Goal: Task Accomplishment & Management: Use online tool/utility

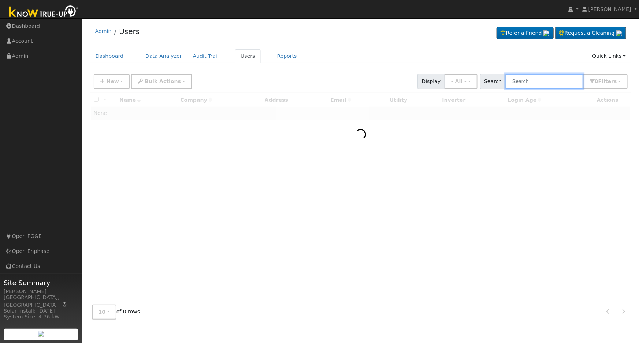
click at [522, 80] on input "text" at bounding box center [545, 81] width 78 height 15
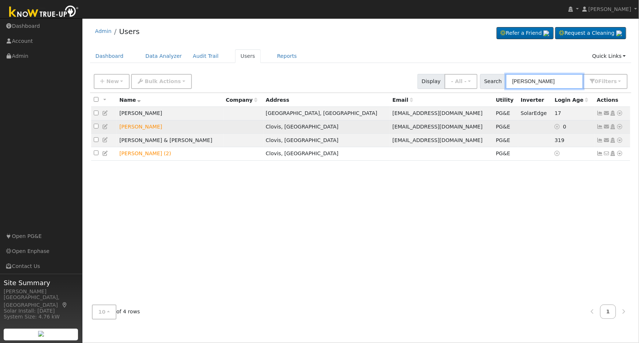
type input "[PERSON_NAME]"
click at [619, 128] on icon at bounding box center [619, 126] width 7 height 5
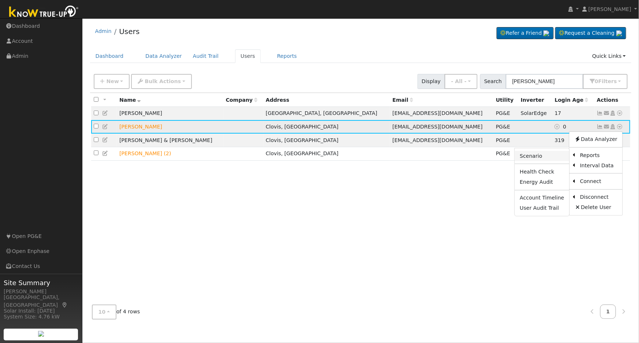
click at [549, 157] on link "Scenario" at bounding box center [542, 156] width 55 height 10
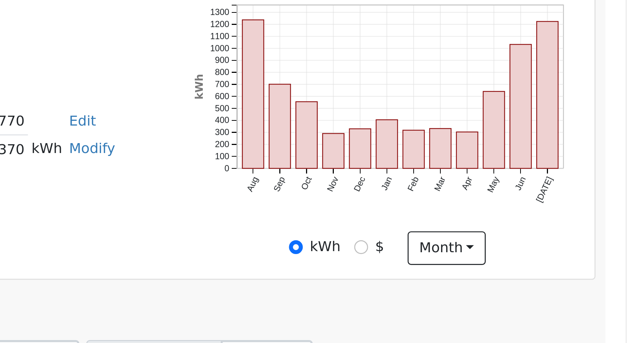
scroll to position [25, 0]
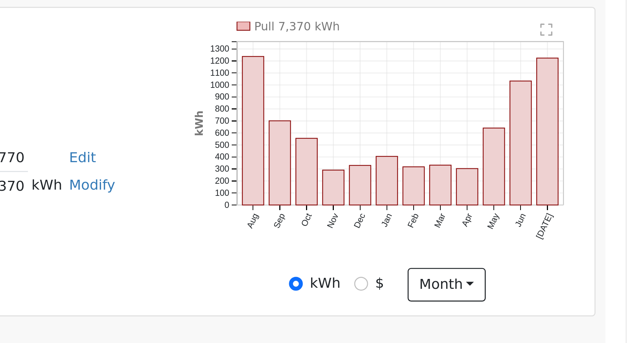
click at [538, 247] on div "$" at bounding box center [538, 244] width 11 height 8
click at [537, 247] on input "$" at bounding box center [535, 244] width 5 height 5
radio input "true"
radio input "false"
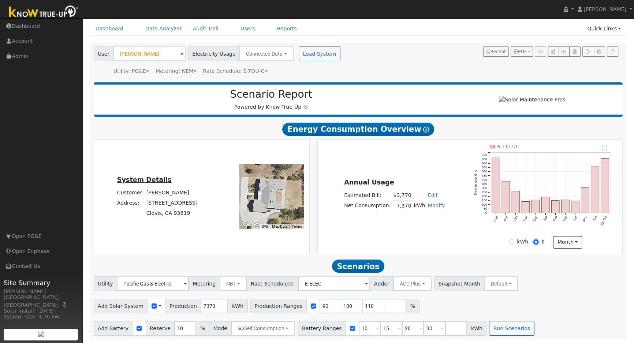
scroll to position [30, 0]
click at [320, 308] on input "90" at bounding box center [331, 306] width 22 height 15
type input "100"
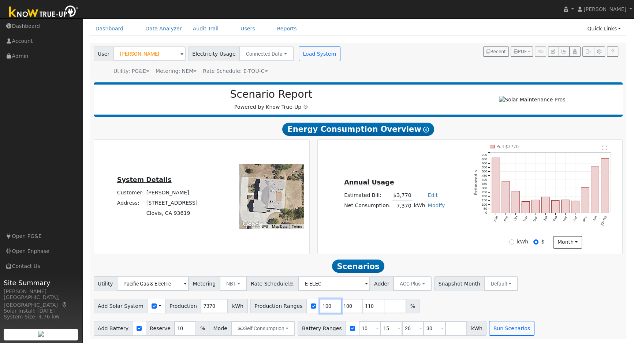
type input "110"
click at [320, 308] on input "110" at bounding box center [331, 306] width 22 height 15
click at [320, 308] on input "number" at bounding box center [331, 306] width 22 height 15
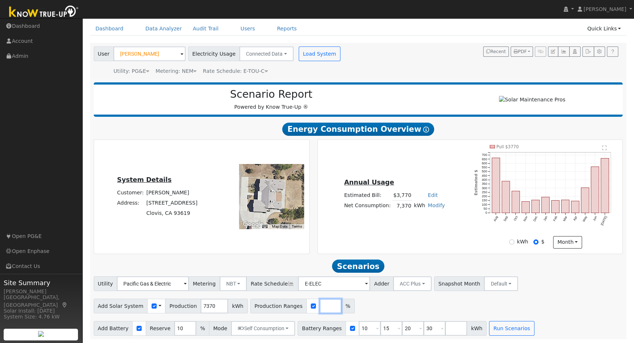
click at [320, 308] on input "number" at bounding box center [331, 306] width 22 height 15
type input "109"
click at [359, 328] on input "10" at bounding box center [370, 328] width 22 height 15
type input "15"
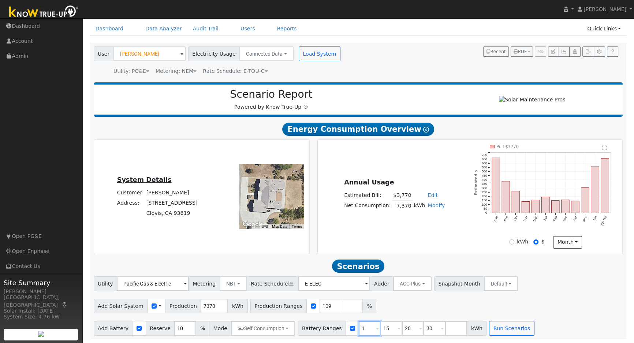
type input "20"
type input "30"
click at [359, 328] on input "15" at bounding box center [370, 328] width 22 height 15
type input "20"
type input "30"
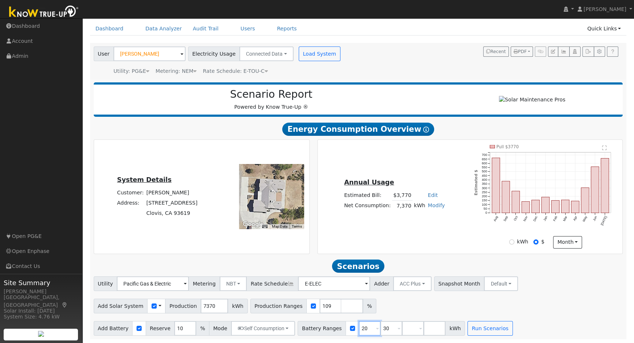
click at [359, 328] on input "20" at bounding box center [370, 328] width 22 height 15
type input "30"
click at [359, 328] on input "30" at bounding box center [370, 328] width 22 height 15
type input "3"
type input "10"
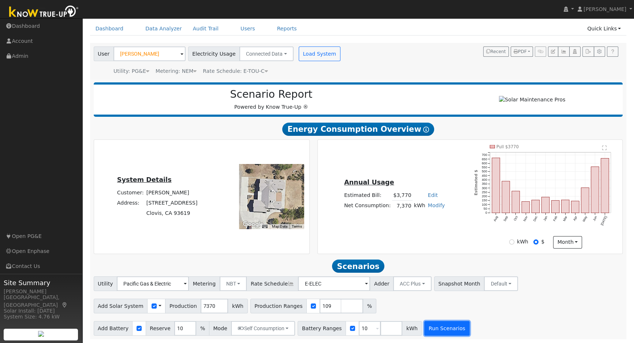
click at [430, 327] on button "Run Scenarios" at bounding box center [446, 328] width 45 height 15
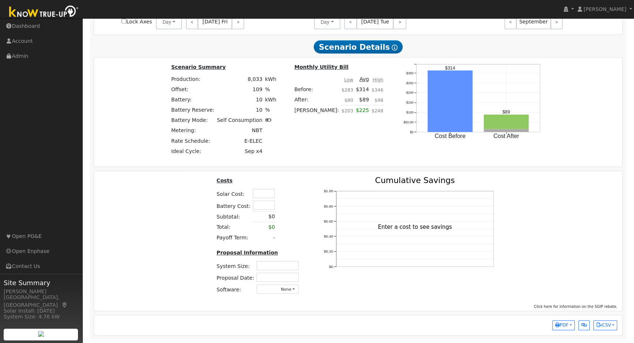
scroll to position [527, 0]
click at [261, 194] on input "text" at bounding box center [264, 193] width 22 height 9
type input "$17,500"
click at [265, 208] on input "text" at bounding box center [264, 205] width 22 height 9
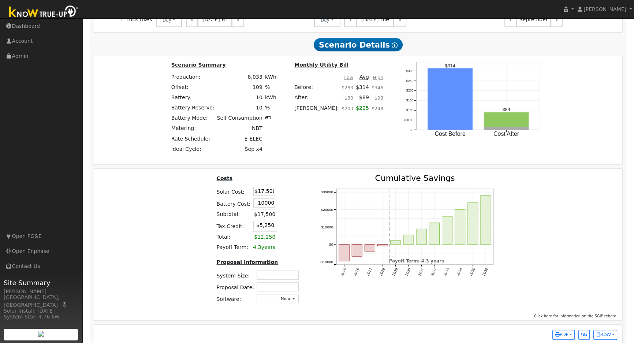
type input "$10,000"
type input "$8,250"
click at [294, 195] on table "Costs Solar Cost: $17,500 Battery Cost: $10,000 Subtotal: $17,500 Tax Credit: $…" at bounding box center [258, 213] width 87 height 78
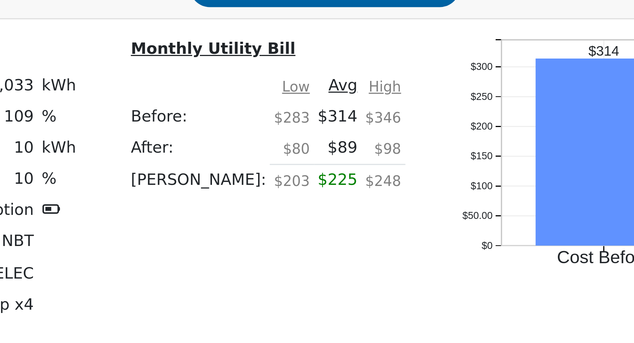
scroll to position [373, 0]
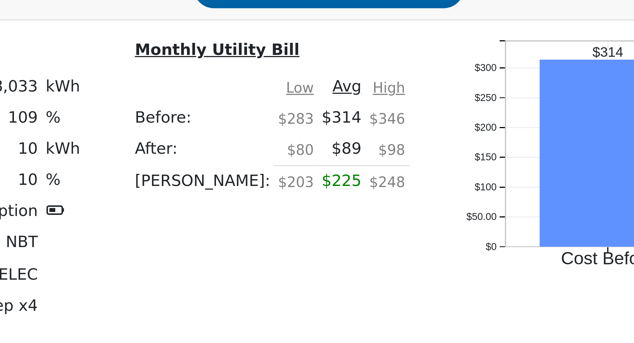
click at [392, 292] on div "Cost Before Cost After $0 $50.00 $100 $150 $200 $250 $300 onclick="" onclick=""…" at bounding box center [473, 263] width 162 height 99
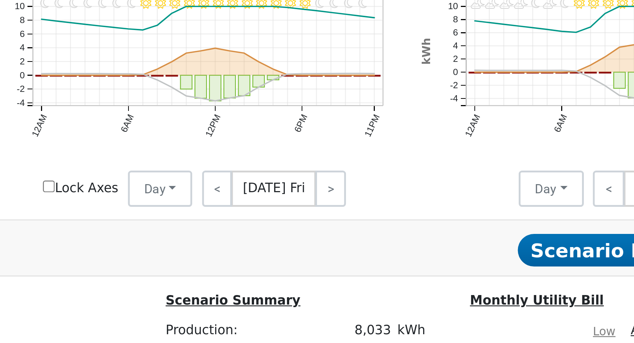
scroll to position [373, 0]
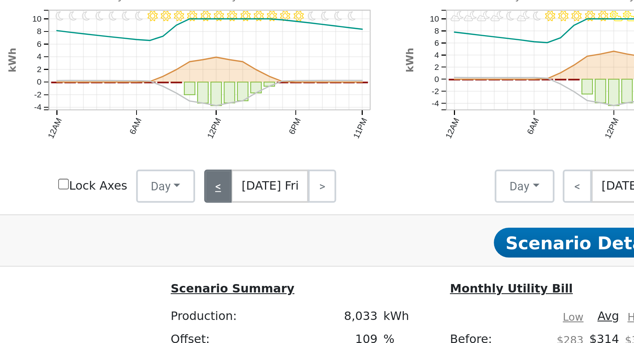
click at [189, 178] on link "<" at bounding box center [192, 174] width 12 height 15
click at [191, 177] on link "<" at bounding box center [191, 174] width 11 height 15
click at [190, 177] on link "<" at bounding box center [191, 174] width 10 height 15
click at [189, 177] on link "<" at bounding box center [191, 174] width 11 height 15
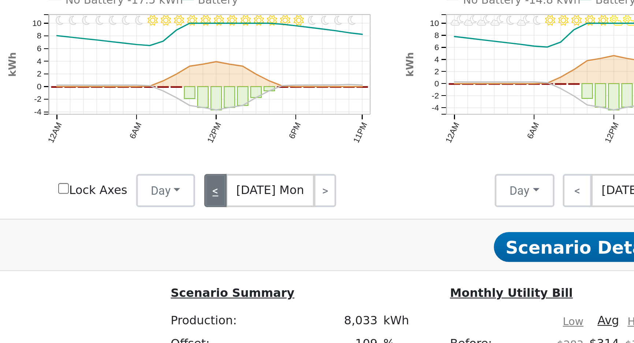
click at [234, 176] on link ">" at bounding box center [239, 174] width 10 height 15
click at [233, 176] on link ">" at bounding box center [238, 174] width 11 height 15
click at [234, 176] on link ">" at bounding box center [238, 174] width 11 height 15
click at [234, 176] on link ">" at bounding box center [239, 174] width 11 height 15
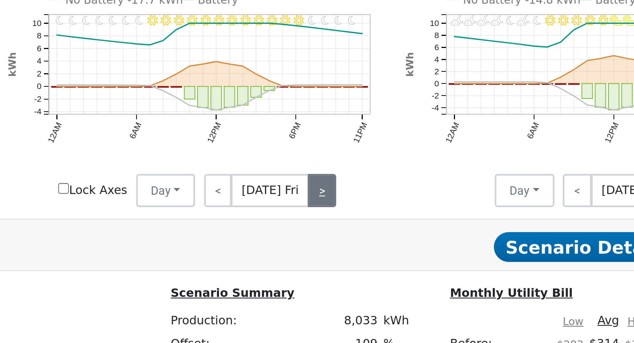
click at [233, 176] on link ">" at bounding box center [238, 174] width 12 height 15
click at [233, 177] on link ">" at bounding box center [238, 174] width 12 height 15
click at [234, 179] on link ">" at bounding box center [239, 174] width 10 height 15
click at [234, 178] on link ">" at bounding box center [239, 174] width 10 height 15
click at [234, 177] on link ">" at bounding box center [238, 174] width 11 height 15
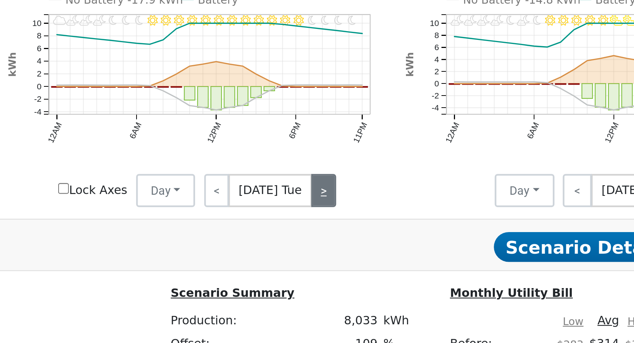
click at [234, 176] on link ">" at bounding box center [238, 174] width 11 height 15
click at [234, 177] on link ">" at bounding box center [239, 174] width 11 height 15
click at [234, 177] on link ">" at bounding box center [238, 174] width 12 height 15
click at [233, 176] on link ">" at bounding box center [238, 174] width 12 height 15
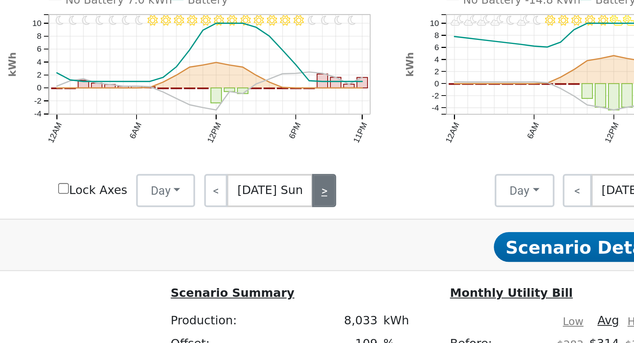
click at [234, 176] on link ">" at bounding box center [239, 174] width 10 height 15
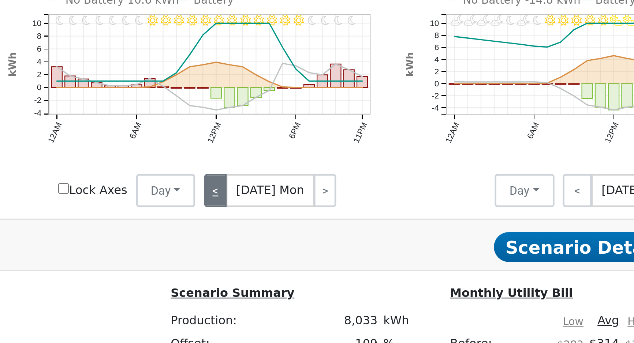
click at [190, 174] on link "<" at bounding box center [191, 174] width 10 height 15
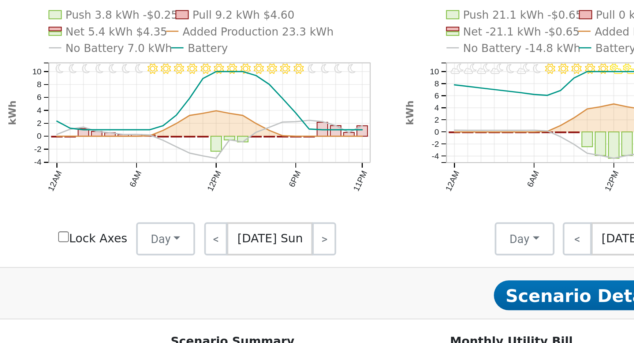
click at [142, 93] on text "No Battery 7.0 kWh" at bounding box center [148, 89] width 47 height 5
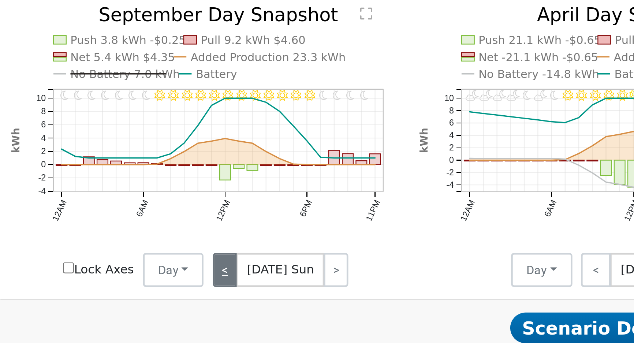
click at [187, 179] on link "<" at bounding box center [191, 174] width 10 height 15
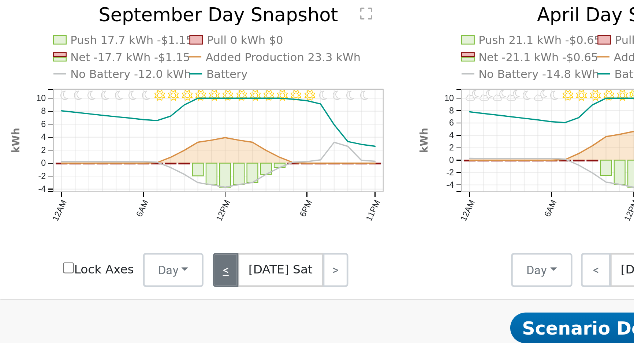
click at [187, 177] on link "<" at bounding box center [191, 174] width 11 height 15
click at [190, 177] on link "<" at bounding box center [192, 174] width 12 height 15
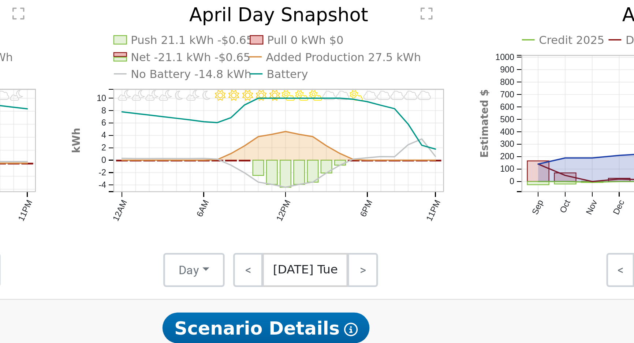
click at [363, 93] on text "Battery" at bounding box center [367, 89] width 18 height 5
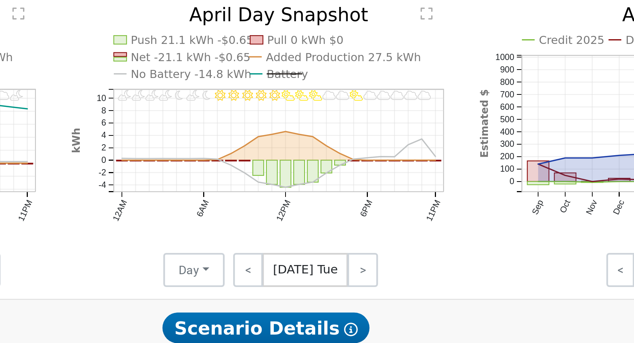
click at [363, 92] on text "Battery" at bounding box center [367, 89] width 18 height 5
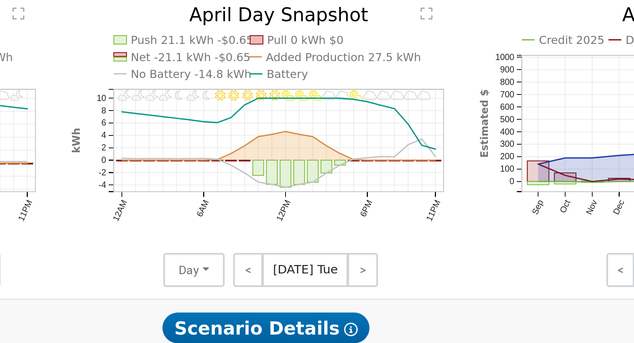
click at [320, 91] on text "No Battery -14.8 kWh" at bounding box center [326, 89] width 52 height 5
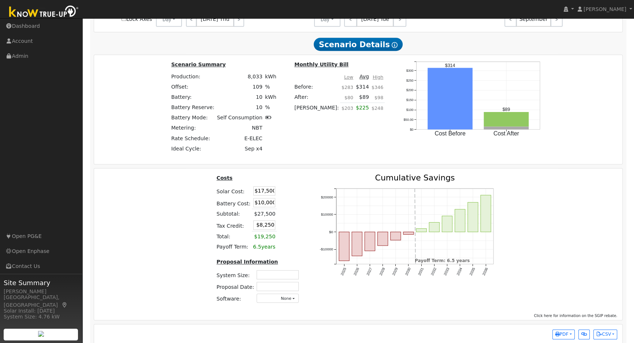
scroll to position [539, 0]
